Goal: Transaction & Acquisition: Purchase product/service

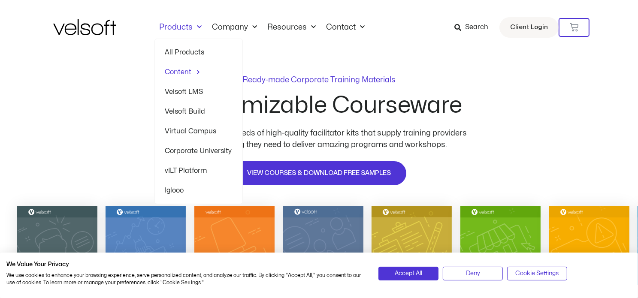
click at [181, 27] on link "Products" at bounding box center [180, 27] width 53 height 9
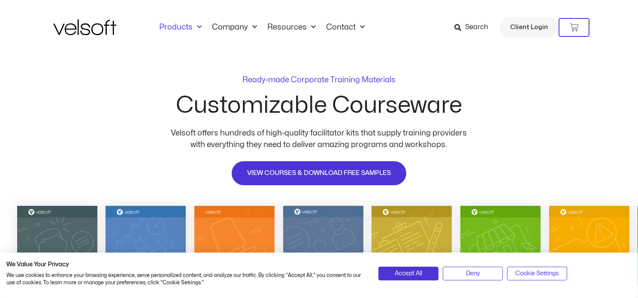
click at [181, 27] on link "Products" at bounding box center [180, 27] width 53 height 9
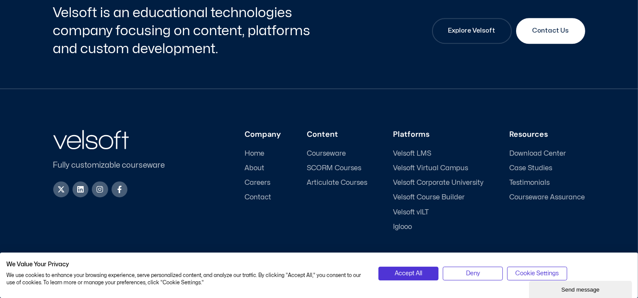
scroll to position [2343, 0]
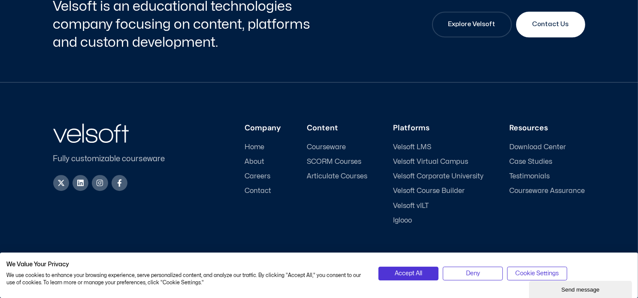
click at [329, 172] on span "Articulate Courses" at bounding box center [337, 176] width 60 height 8
click at [330, 172] on span "Articulate Courses" at bounding box center [337, 176] width 60 height 8
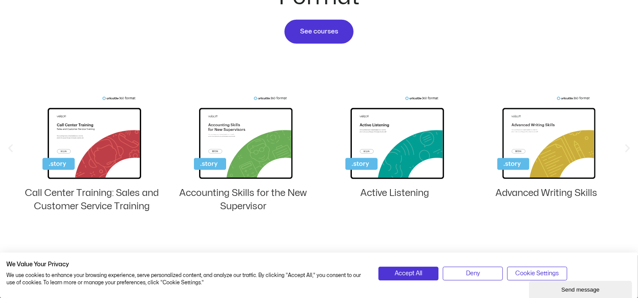
scroll to position [600, 0]
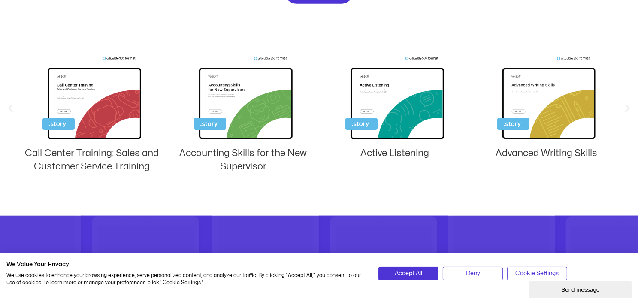
click at [249, 116] on img "2 / 8" at bounding box center [243, 100] width 99 height 86
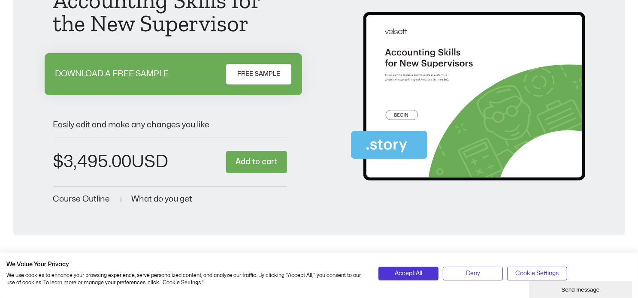
scroll to position [171, 0]
